Goal: Information Seeking & Learning: Learn about a topic

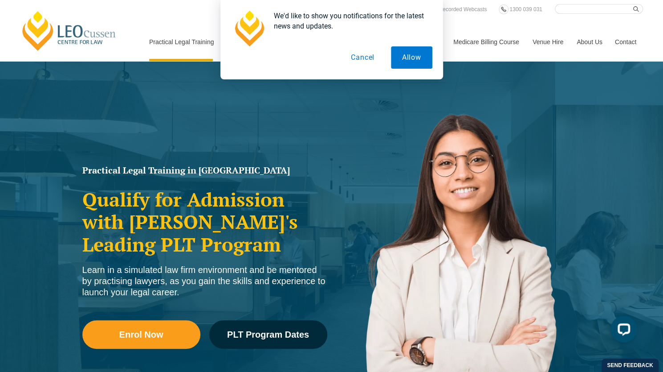
click at [360, 57] on button "Cancel" at bounding box center [363, 57] width 46 height 22
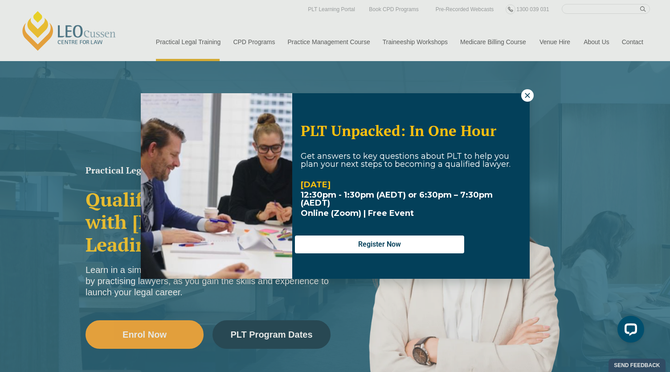
click at [524, 99] on button at bounding box center [527, 95] width 12 height 12
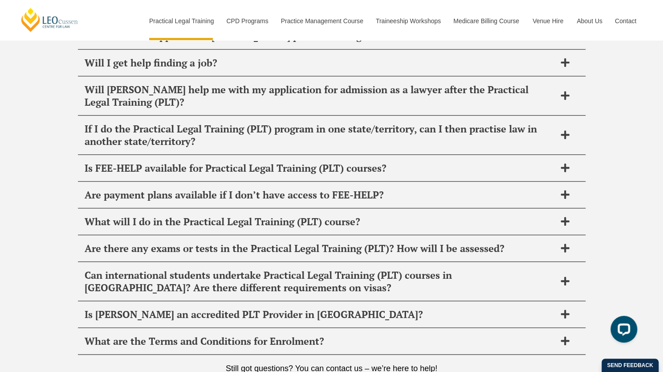
scroll to position [4895, 0]
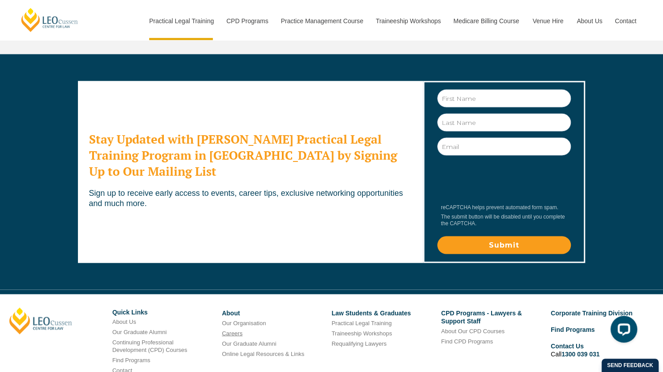
click at [237, 329] on link "Careers" at bounding box center [232, 332] width 20 height 7
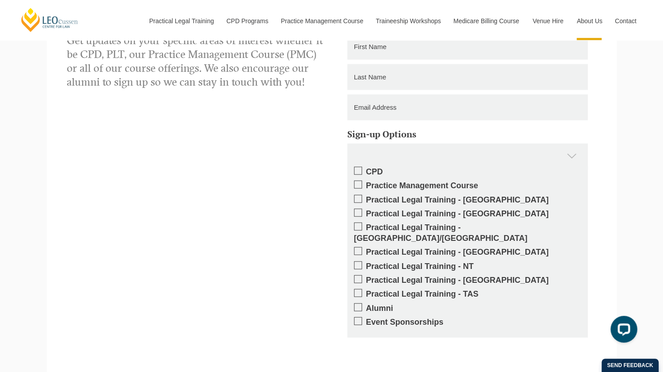
scroll to position [1224, 0]
click at [359, 199] on span at bounding box center [358, 199] width 8 height 8
click at [366, 197] on input "Practical Legal Training - [GEOGRAPHIC_DATA]" at bounding box center [366, 197] width 0 height 0
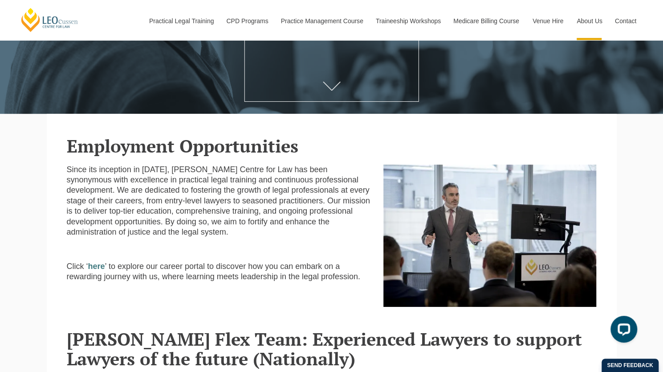
scroll to position [154, 0]
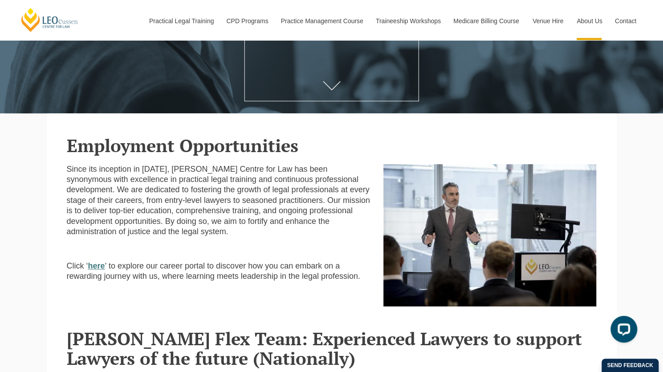
click at [99, 266] on strong "here" at bounding box center [96, 265] width 17 height 9
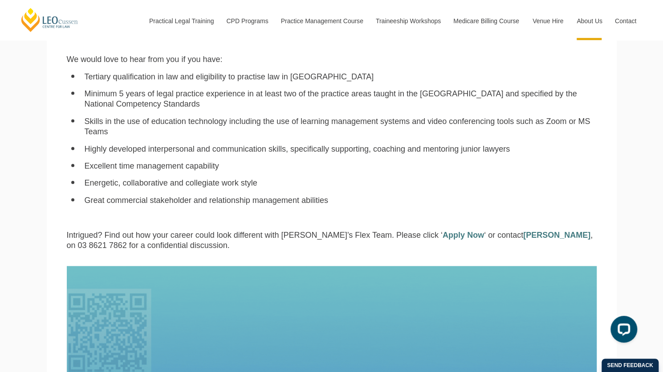
scroll to position [783, 0]
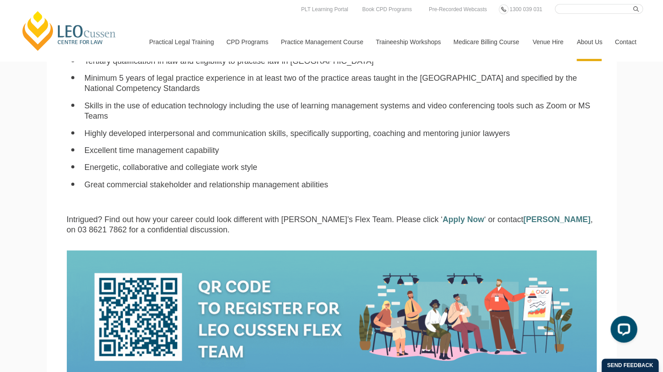
click at [630, 25] on link "Contact" at bounding box center [626, 42] width 35 height 38
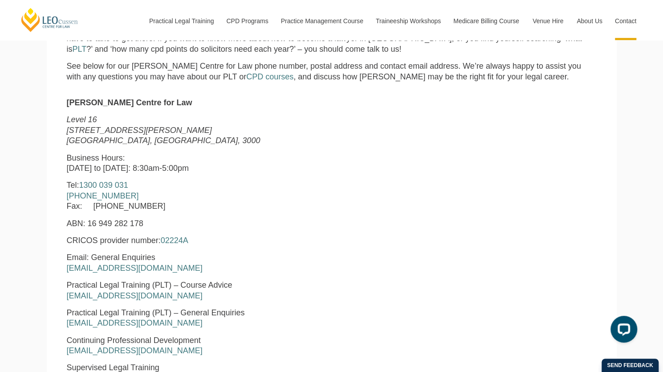
scroll to position [312, 0]
click at [155, 103] on strong "[PERSON_NAME] Centre for Law" at bounding box center [130, 102] width 126 height 9
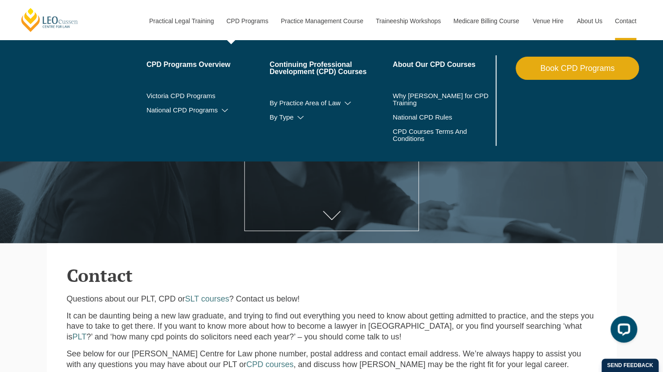
scroll to position [10, 0]
